Goal: Entertainment & Leisure: Consume media (video, audio)

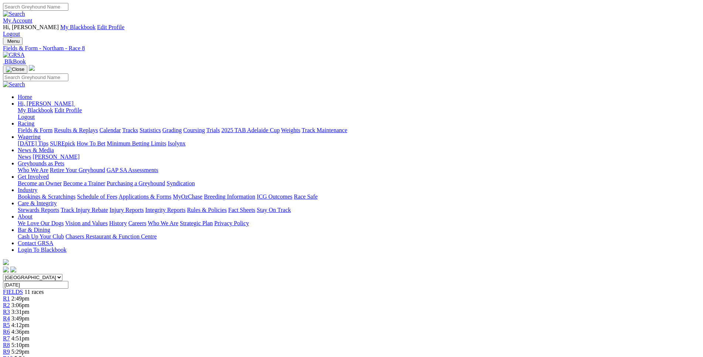
click at [10, 315] on link "R4" at bounding box center [6, 318] width 7 height 6
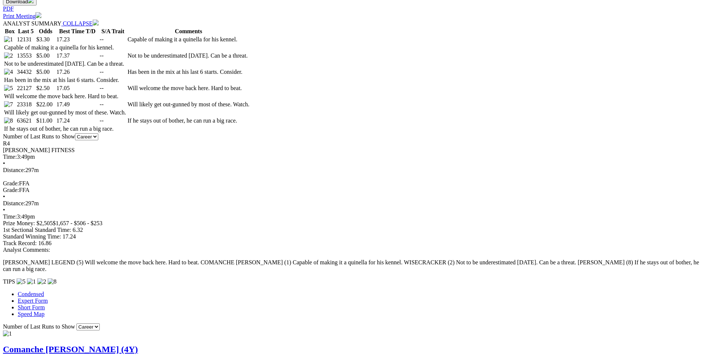
scroll to position [414, 0]
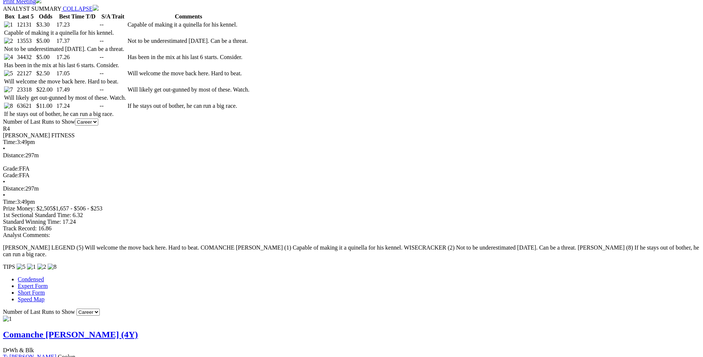
drag, startPoint x: 131, startPoint y: 170, endPoint x: 413, endPoint y: 170, distance: 281.8
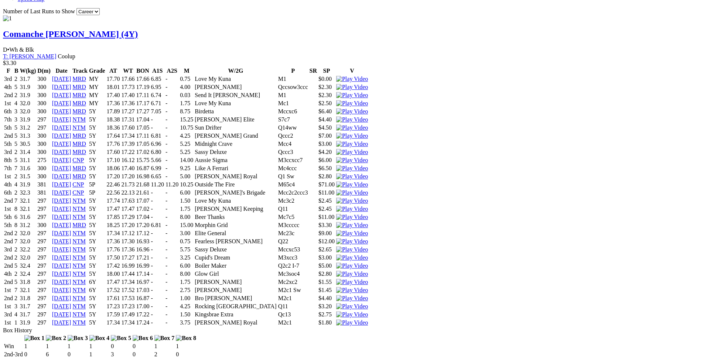
scroll to position [715, 0]
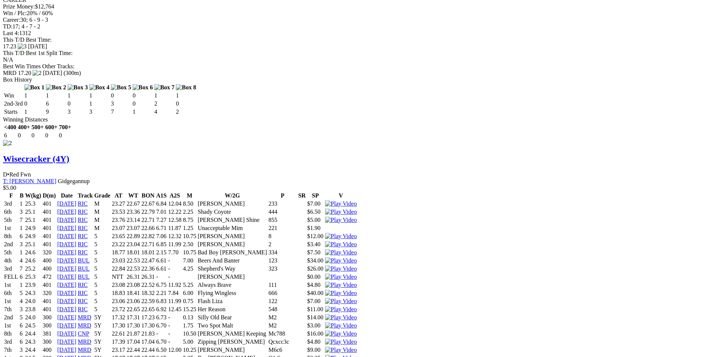
scroll to position [1166, 0]
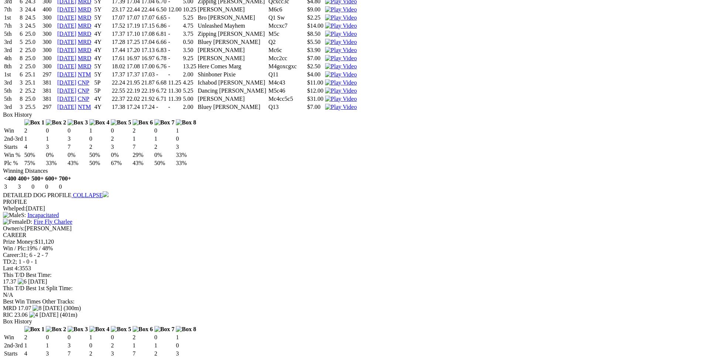
scroll to position [1505, 0]
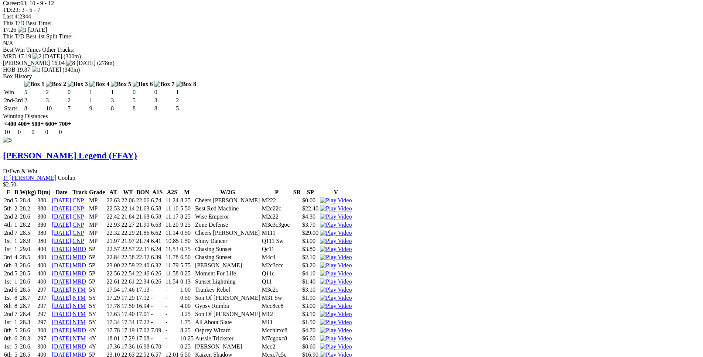
scroll to position [2733, 0]
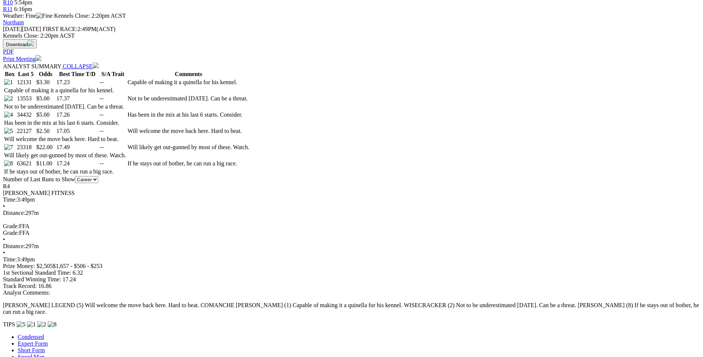
scroll to position [357, 0]
drag, startPoint x: 190, startPoint y: 242, endPoint x: 416, endPoint y: 243, distance: 226.0
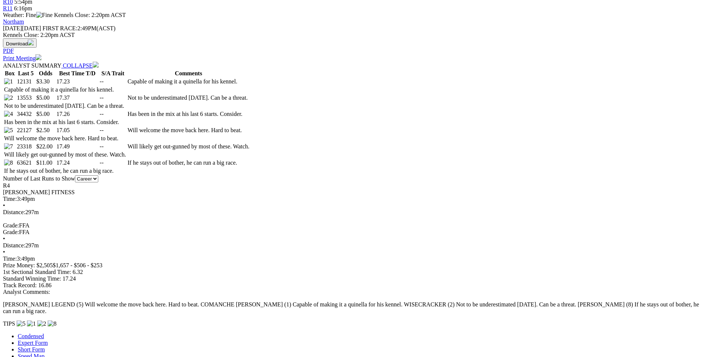
drag, startPoint x: 132, startPoint y: 271, endPoint x: 129, endPoint y: 267, distance: 5.5
drag, startPoint x: 127, startPoint y: 206, endPoint x: 402, endPoint y: 206, distance: 274.8
drag, startPoint x: 308, startPoint y: 193, endPoint x: 428, endPoint y: 188, distance: 119.7
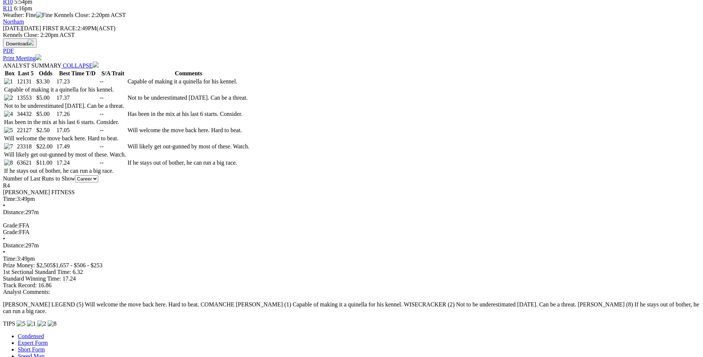
drag, startPoint x: 151, startPoint y: 116, endPoint x: 427, endPoint y: 116, distance: 275.5
